Goal: Information Seeking & Learning: Learn about a topic

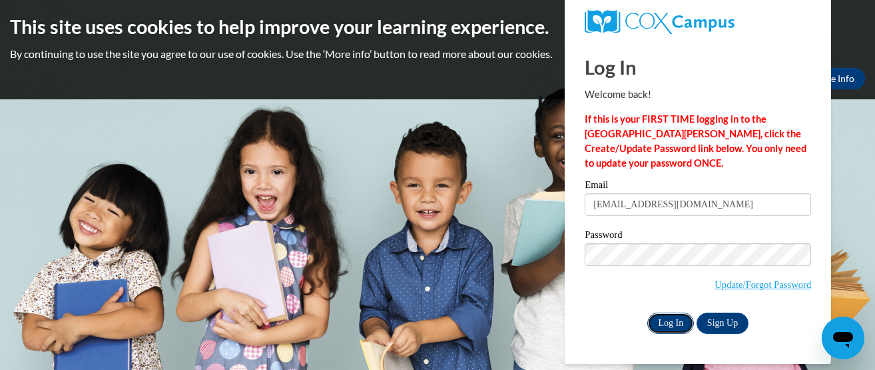
click at [666, 315] on input "Log In" at bounding box center [671, 322] width 47 height 21
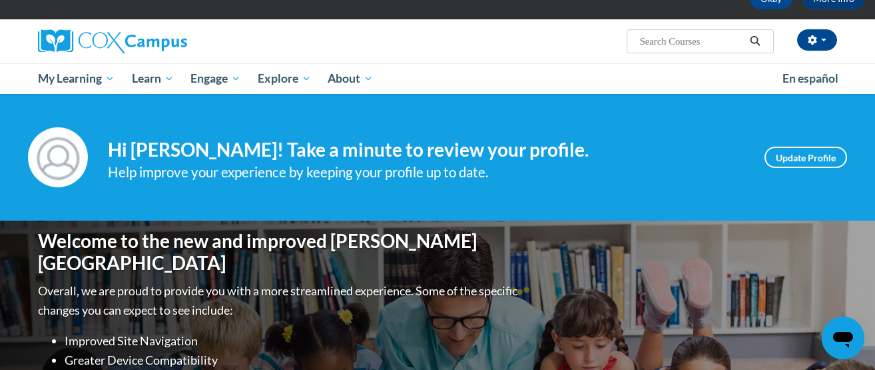
scroll to position [107, 0]
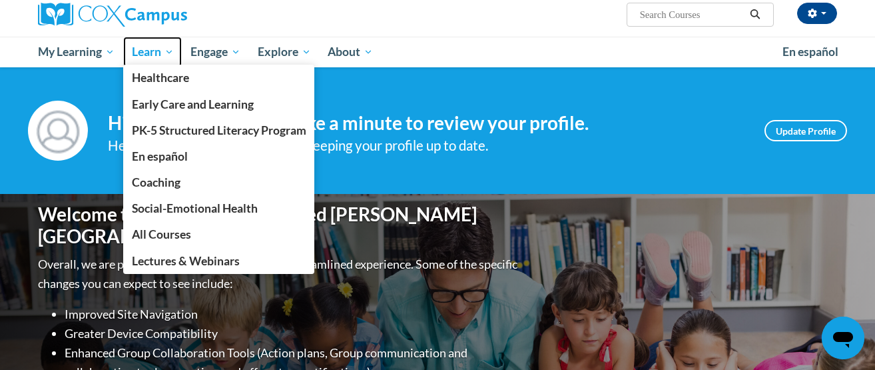
click at [161, 53] on span "Learn" at bounding box center [153, 52] width 42 height 16
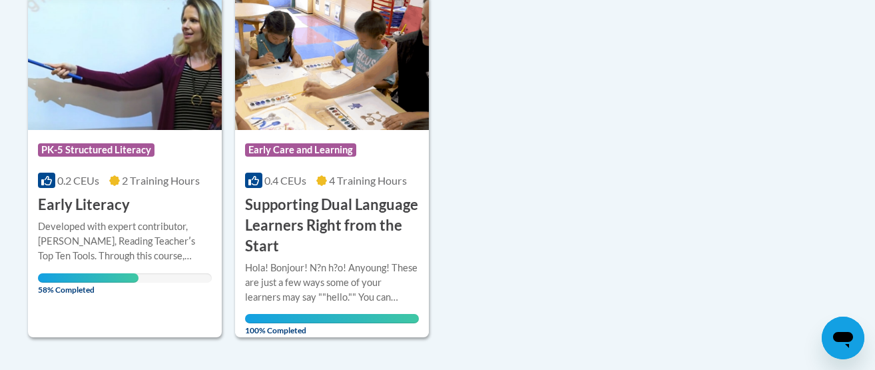
scroll to position [346, 0]
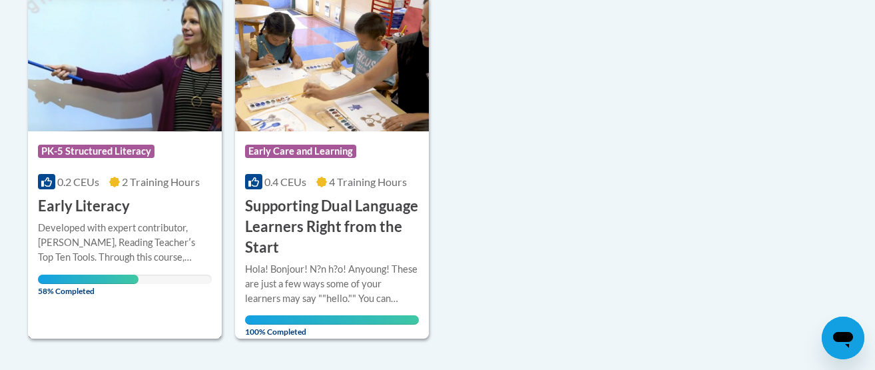
click at [173, 69] on img at bounding box center [125, 63] width 194 height 136
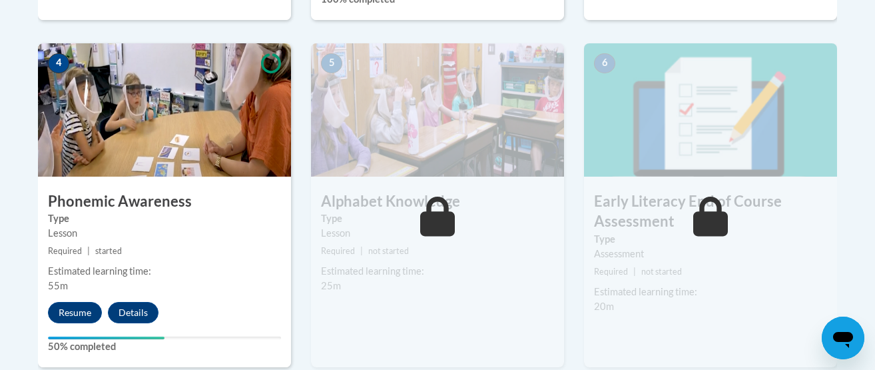
scroll to position [773, 0]
click at [75, 306] on button "Resume" at bounding box center [75, 311] width 54 height 21
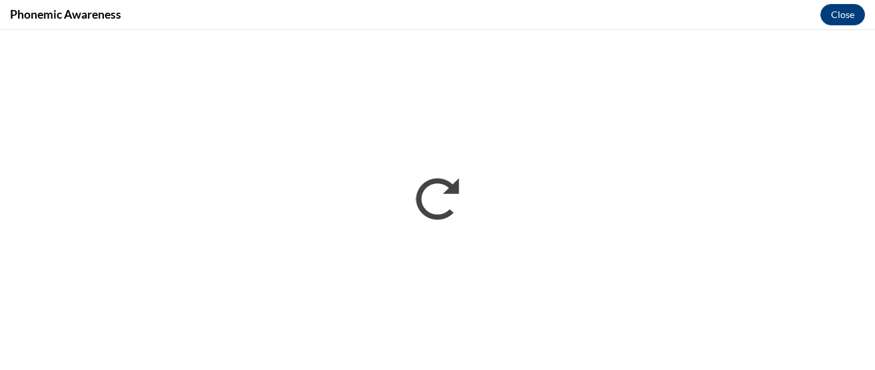
scroll to position [0, 0]
